Goal: Information Seeking & Learning: Learn about a topic

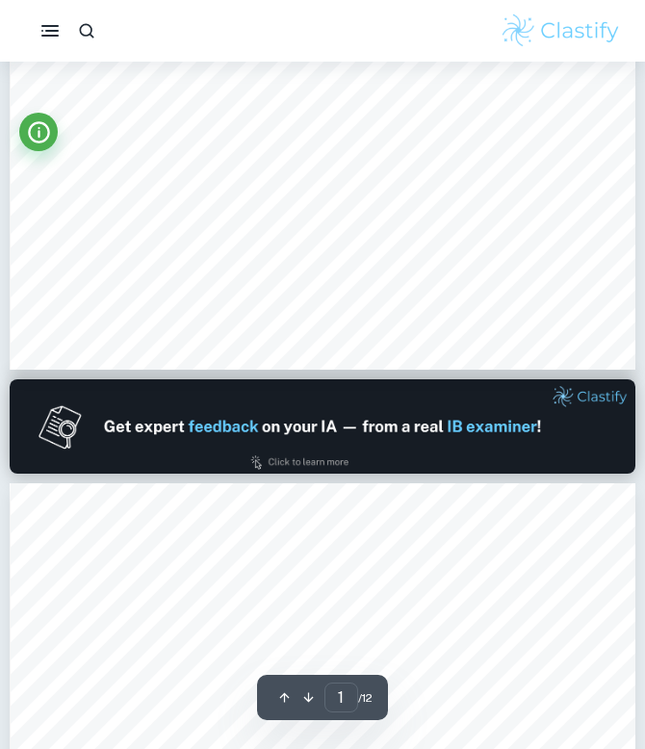
scroll to position [608, 0]
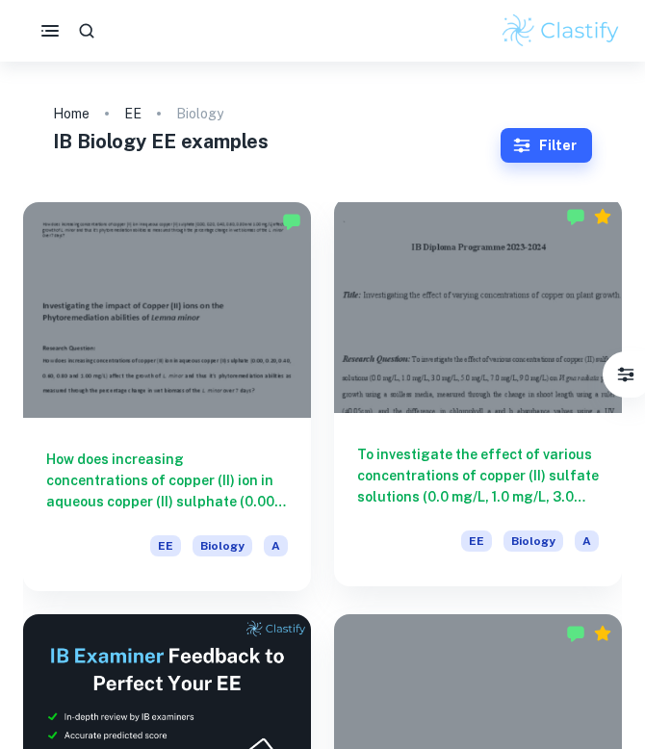
click at [619, 500] on div "To investigate the effect of various concentrations of copper (II) sulfate solu…" at bounding box center [478, 499] width 288 height 173
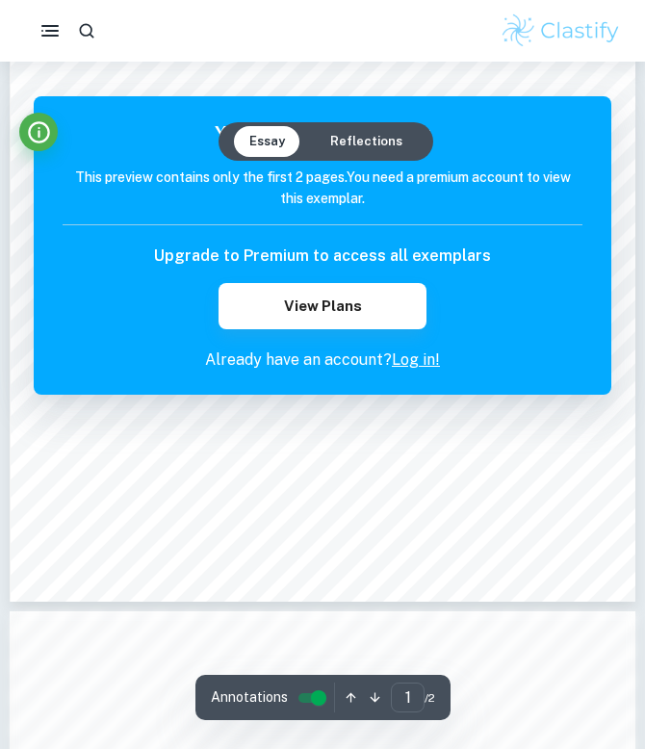
scroll to position [365, 0]
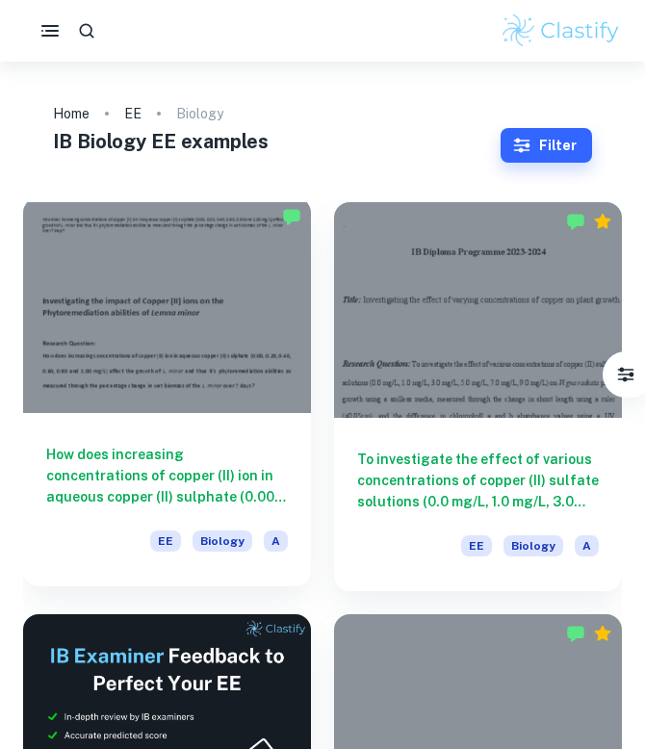
click at [194, 367] on div at bounding box center [167, 305] width 288 height 216
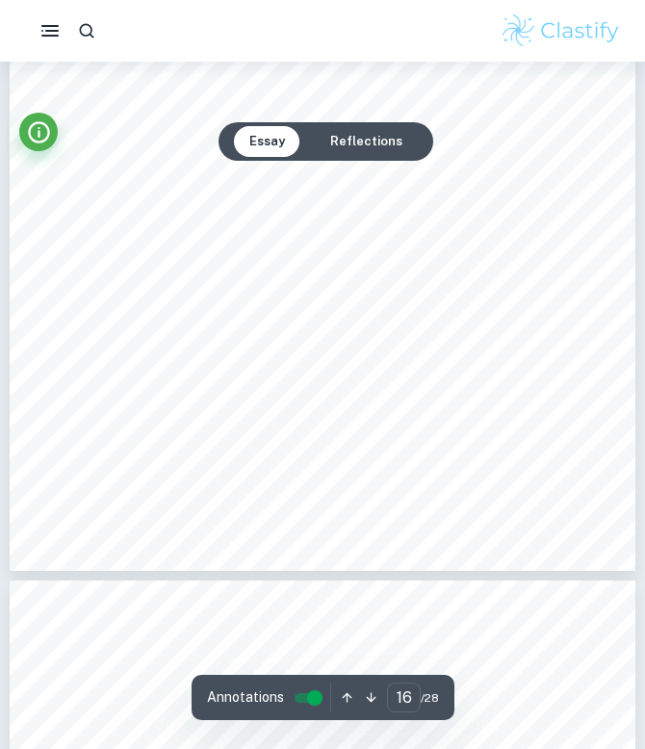
scroll to position [13055, 0]
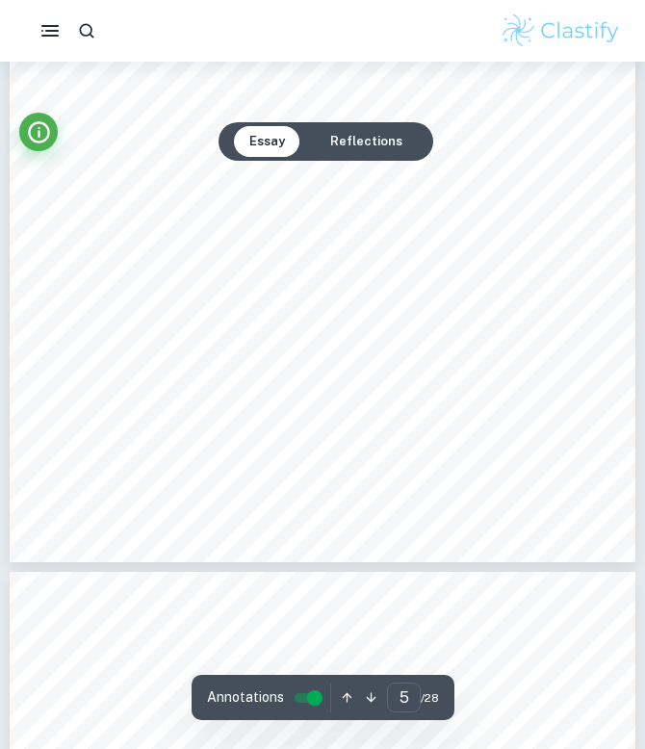
type input "6"
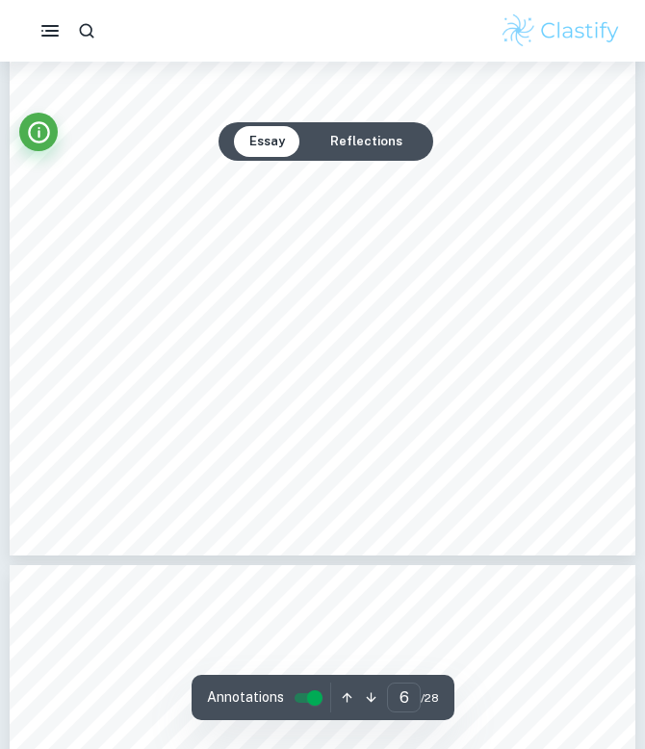
scroll to position [4728, 0]
